Goal: Task Accomplishment & Management: Complete application form

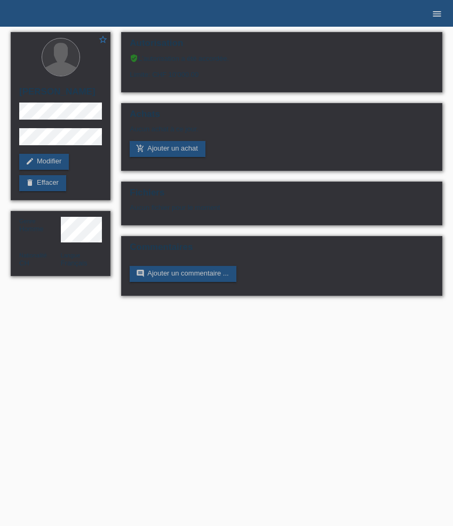
click at [436, 14] on icon "menu" at bounding box center [437, 14] width 11 height 11
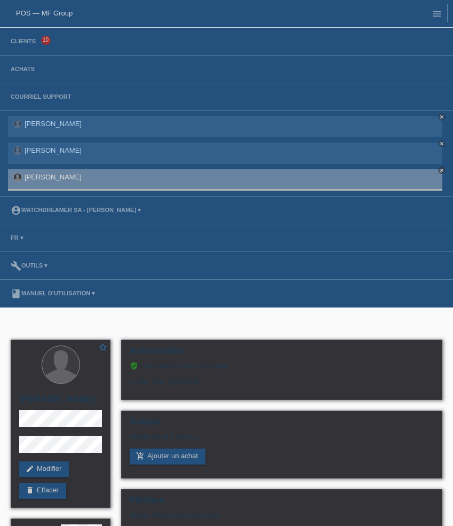
click at [33, 66] on li "Achats" at bounding box center [226, 70] width 453 height 28
click at [28, 68] on link "Achats" at bounding box center [22, 69] width 35 height 6
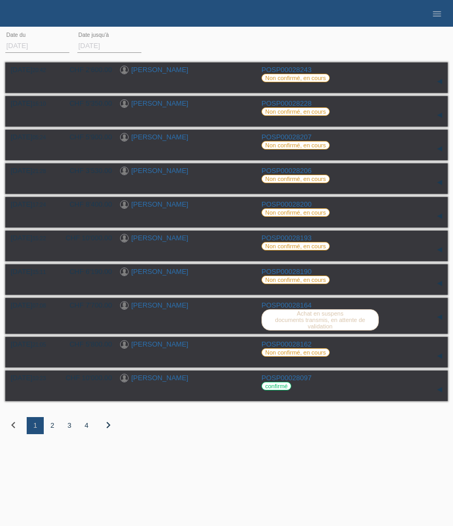
click at [53, 432] on div "2" at bounding box center [52, 425] width 17 height 17
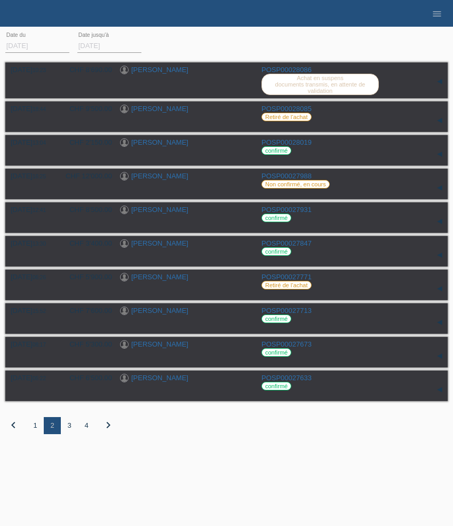
click at [38, 434] on div "1" at bounding box center [35, 425] width 17 height 17
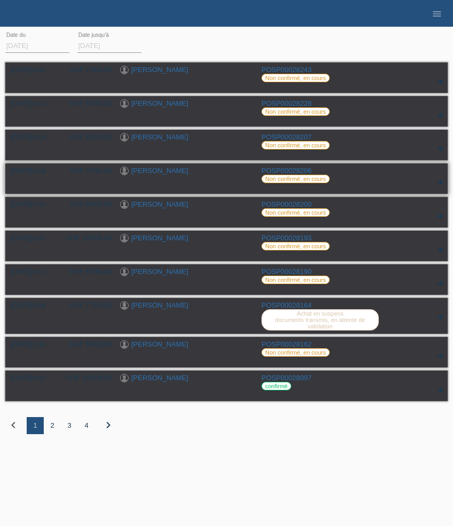
click at [167, 171] on link "Mélanie Pinheiro" at bounding box center [159, 171] width 57 height 8
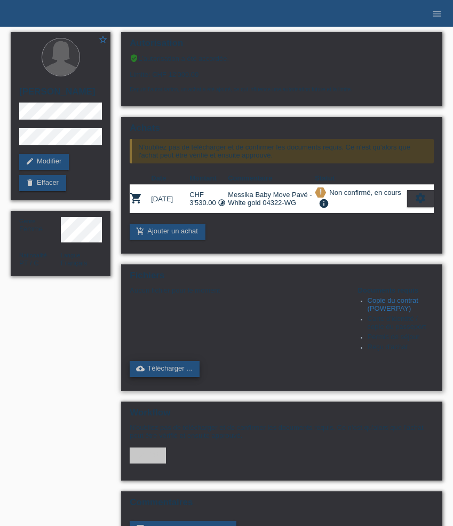
click at [174, 377] on link "cloud_upload Télécharger ..." at bounding box center [165, 369] width 70 height 16
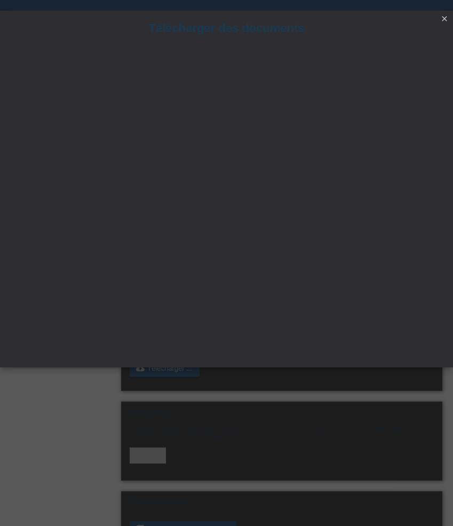
click at [444, 14] on icon "close" at bounding box center [445, 18] width 9 height 9
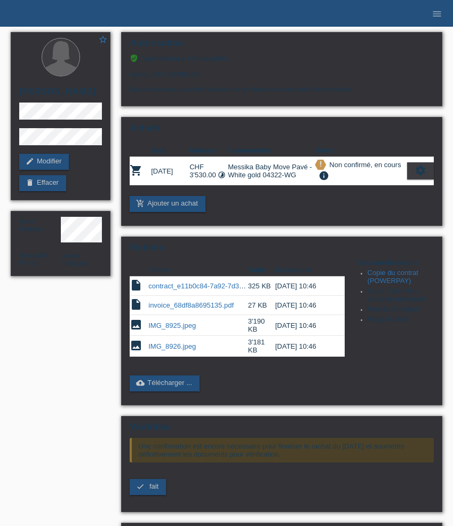
scroll to position [81, 0]
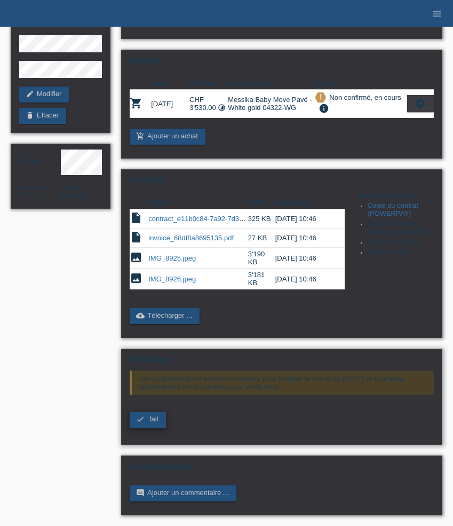
click at [159, 418] on link "check fait" at bounding box center [148, 420] width 36 height 16
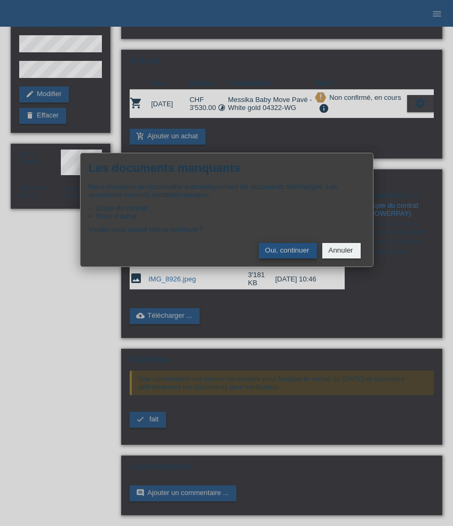
click at [293, 252] on button "Oui, continuer" at bounding box center [288, 250] width 58 height 15
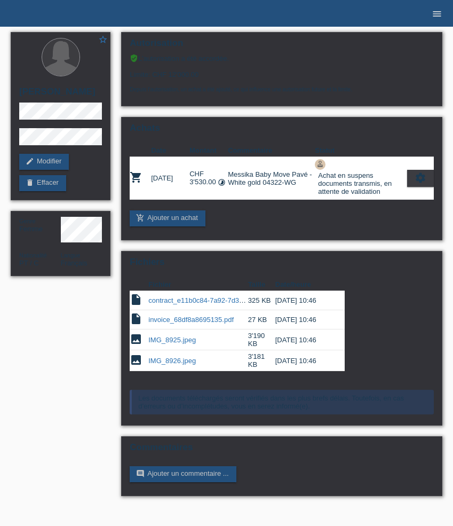
click at [437, 12] on icon "menu" at bounding box center [437, 14] width 11 height 11
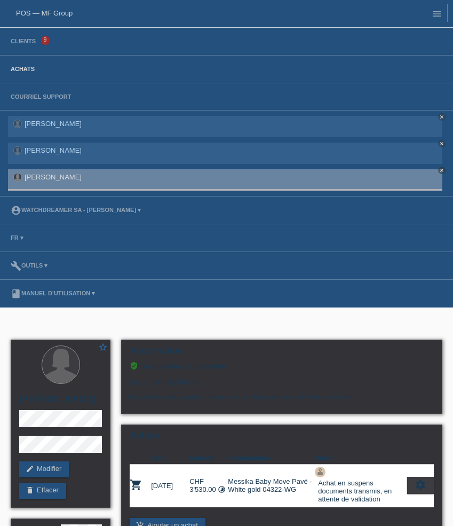
click at [19, 69] on link "Achats" at bounding box center [22, 69] width 35 height 6
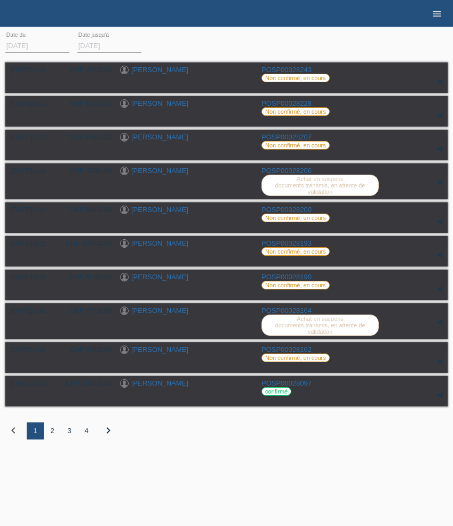
click at [435, 16] on icon "menu" at bounding box center [437, 14] width 11 height 11
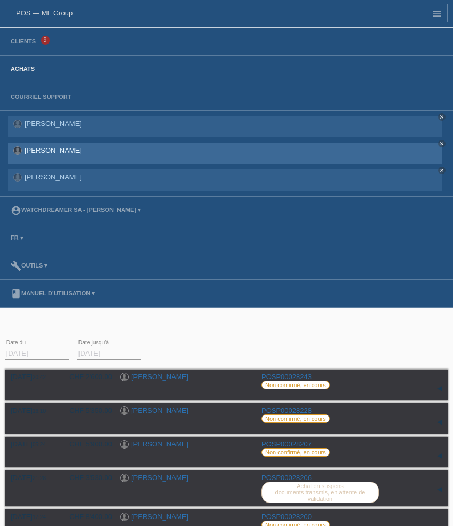
click at [61, 150] on link "[PERSON_NAME]" at bounding box center [53, 150] width 57 height 8
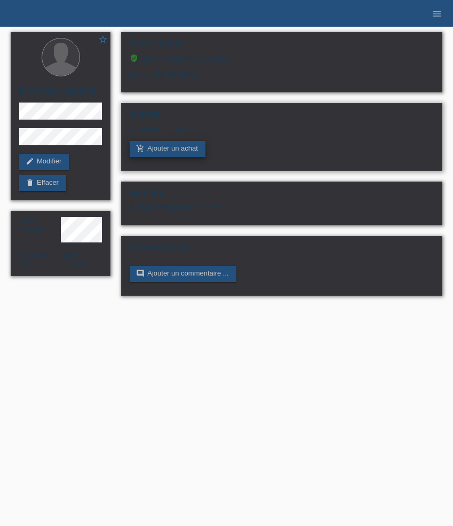
click at [166, 150] on link "add_shopping_cart Ajouter un achat" at bounding box center [168, 149] width 76 height 16
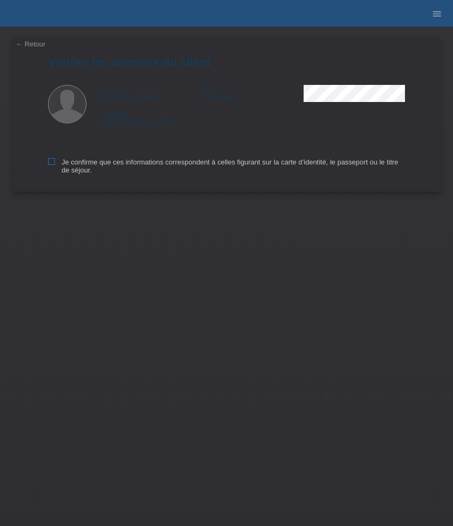
click at [54, 164] on icon at bounding box center [51, 161] width 7 height 7
click at [54, 164] on input "Je confirme que ces informations correspondent à celles figurant sur la carte d…" at bounding box center [51, 161] width 7 height 7
checkbox input "true"
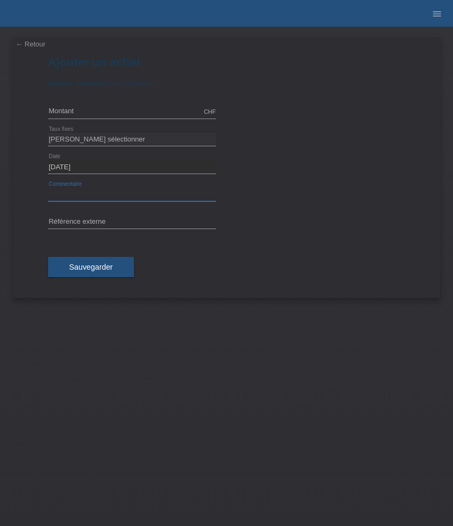
click at [100, 194] on input "text" at bounding box center [132, 194] width 168 height 13
paste input "Montblanc 1858 Geosphere 0 Oxygen Mount Vinson Limited Edition - 43.5mm MB134019"
type input "Montblanc 1858 Geosphere 0 Oxygen Mount Vinson Limited Edition - 43.5mm MB134019"
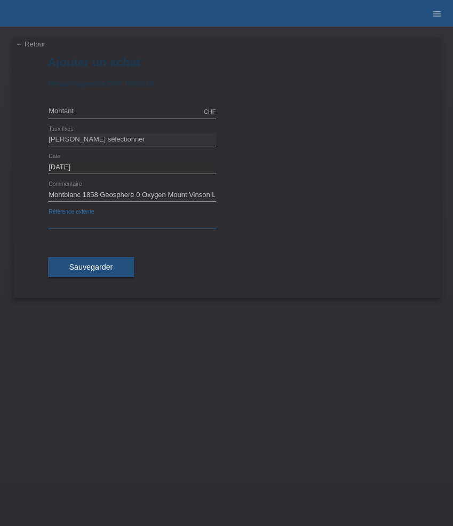
click at [149, 224] on input "text" at bounding box center [132, 222] width 168 height 13
paste input "531574"
type input "531574"
click at [81, 109] on input "text" at bounding box center [132, 111] width 168 height 13
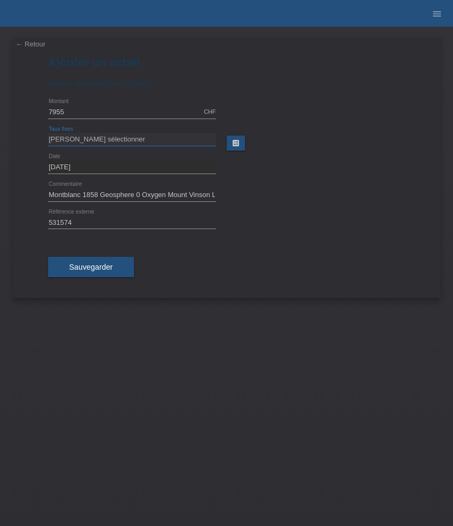
type input "7955.00"
click at [91, 142] on select "Veuillez sélectionner 6 versements 12 versements 24 versements 36 versements 48…" at bounding box center [132, 139] width 168 height 13
select select "626"
click at [48, 133] on select "Veuillez sélectionner 6 versements 12 versements 24 versements 36 versements 48…" at bounding box center [132, 139] width 168 height 13
click at [99, 266] on span "Sauvegarder" at bounding box center [91, 267] width 44 height 9
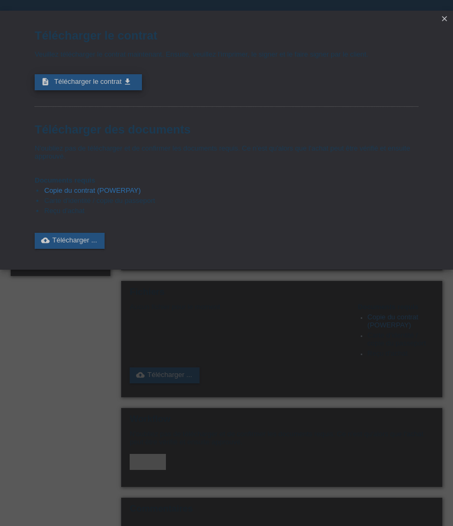
click at [123, 81] on link "description Télécharger le contrat get_app" at bounding box center [88, 82] width 107 height 16
click at [447, 20] on icon "close" at bounding box center [445, 18] width 9 height 9
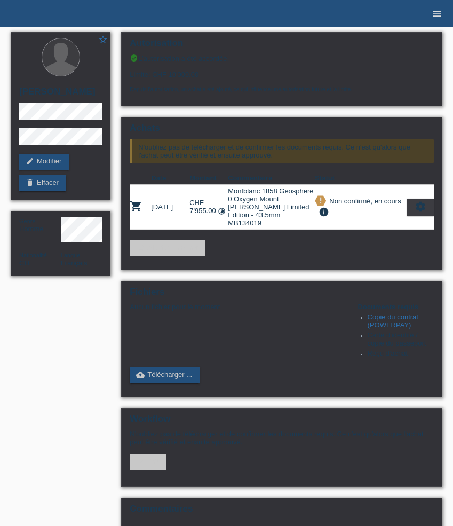
click at [437, 11] on icon "menu" at bounding box center [437, 14] width 11 height 11
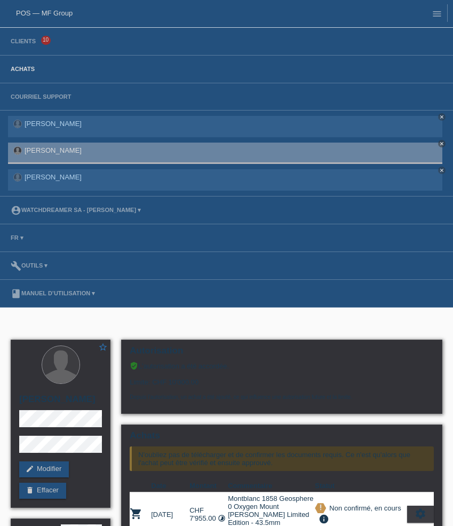
click at [27, 72] on link "Achats" at bounding box center [22, 69] width 35 height 6
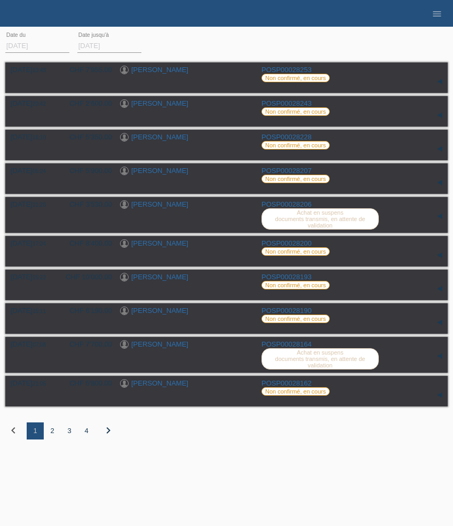
click at [51, 440] on div "2" at bounding box center [52, 430] width 17 height 17
